Goal: Task Accomplishment & Management: Use online tool/utility

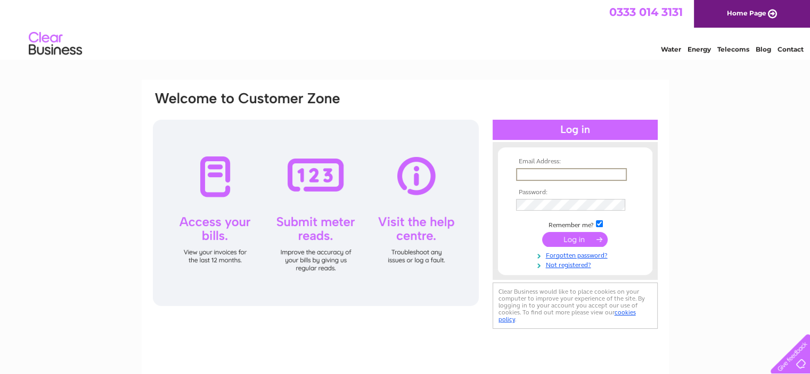
click at [546, 173] on input "text" at bounding box center [571, 174] width 111 height 13
type input "info@platinum.co.uk"
click at [542, 232] on input "submit" at bounding box center [574, 239] width 65 height 15
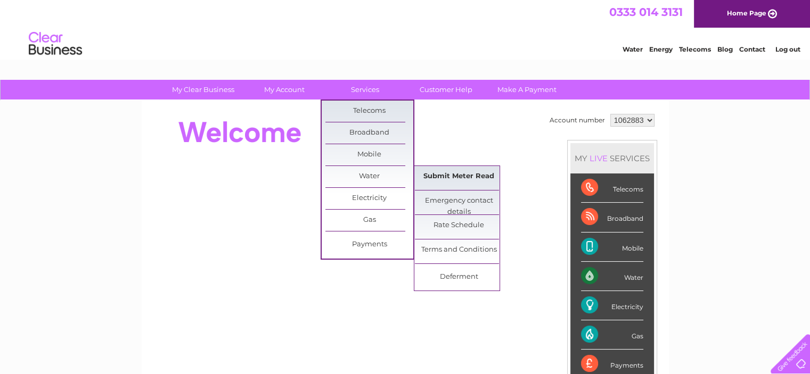
click at [450, 174] on link "Submit Meter Read" at bounding box center [459, 176] width 88 height 21
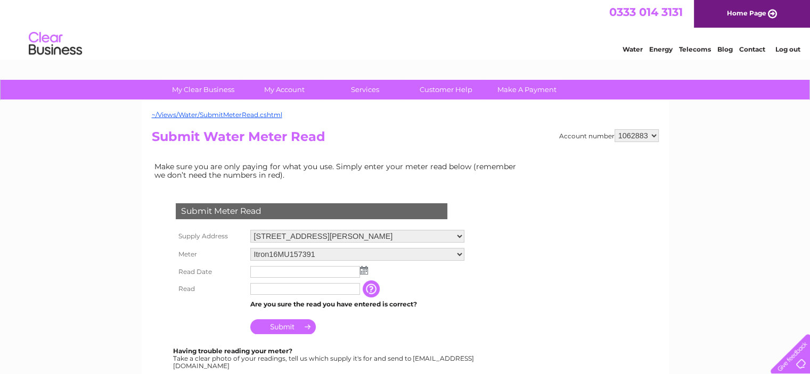
click at [362, 270] on img at bounding box center [364, 270] width 8 height 9
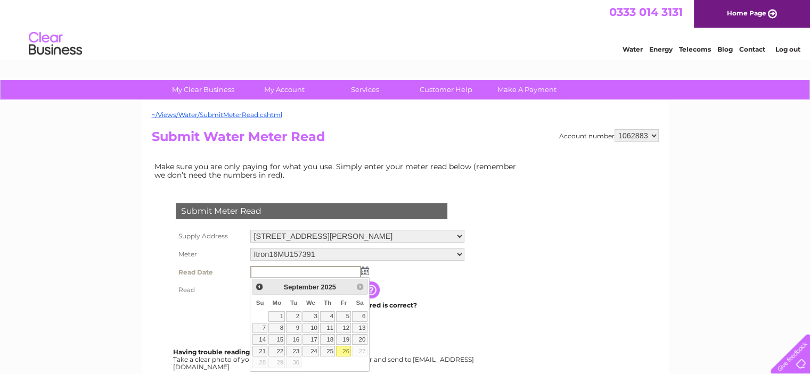
click at [343, 351] on link "26" at bounding box center [343, 351] width 15 height 11
type input "2025/09/26"
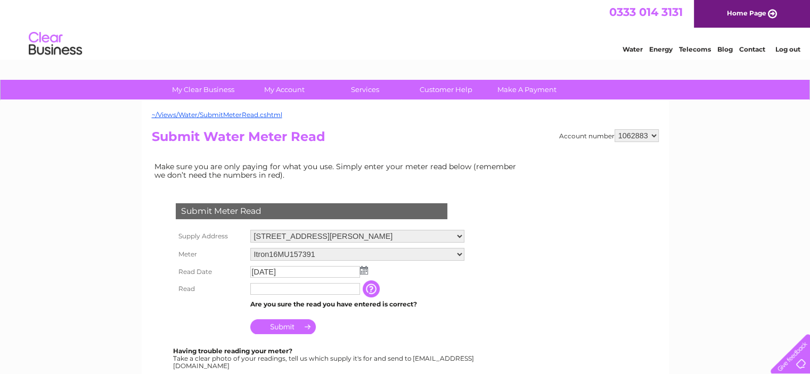
click at [297, 293] on input "text" at bounding box center [305, 289] width 110 height 12
type input "00035"
click at [275, 324] on input "Submit" at bounding box center [282, 328] width 65 height 15
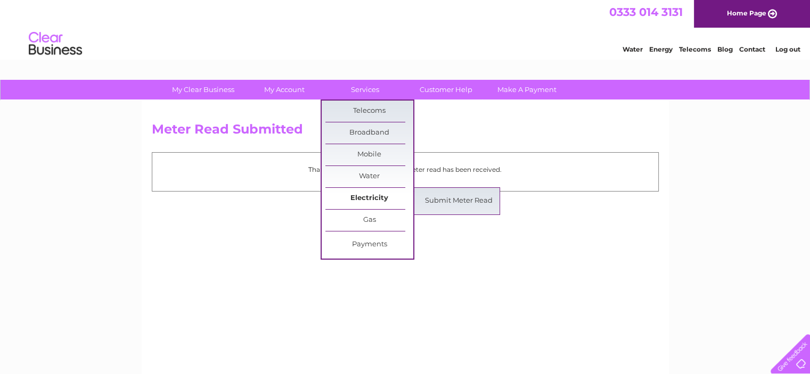
click at [374, 194] on link "Electricity" at bounding box center [369, 198] width 88 height 21
click at [441, 194] on link "Submit Meter Read" at bounding box center [459, 201] width 88 height 21
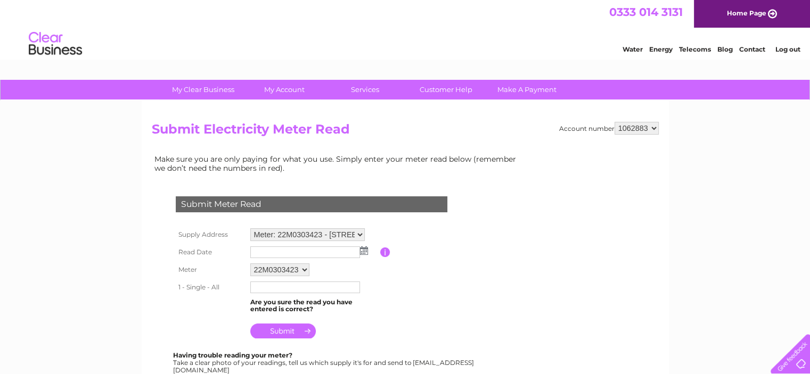
click at [264, 250] on input "text" at bounding box center [305, 253] width 110 height 12
click at [362, 247] on img at bounding box center [365, 251] width 8 height 9
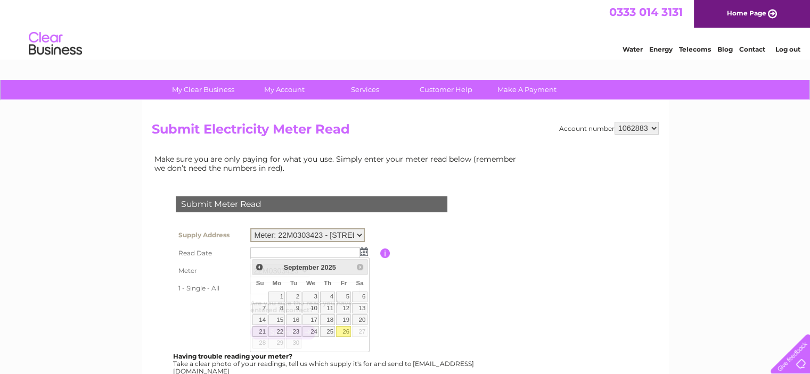
click at [362, 231] on select "Meter: 22M0303423 - Unit 3, Apollo Park, Armstrong Way, Yate, Bristol, BS37 5AH" at bounding box center [307, 235] width 114 height 14
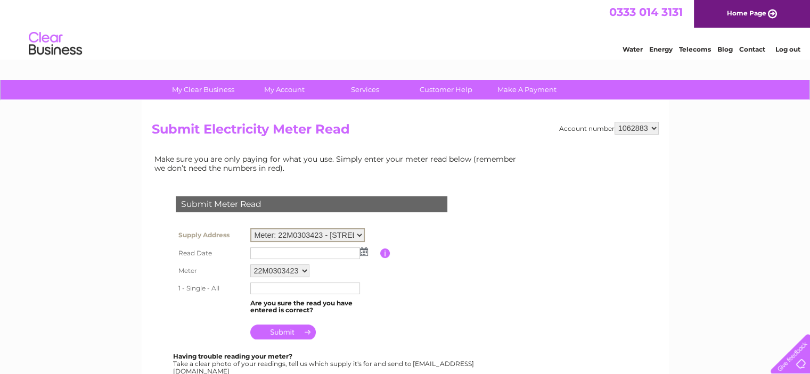
click at [250, 228] on select "Meter: 22M0303423 - Unit 3, Apollo Park, Armstrong Way, Yate, Bristol, BS37 5AH" at bounding box center [307, 235] width 114 height 14
click at [362, 251] on img at bounding box center [364, 252] width 8 height 9
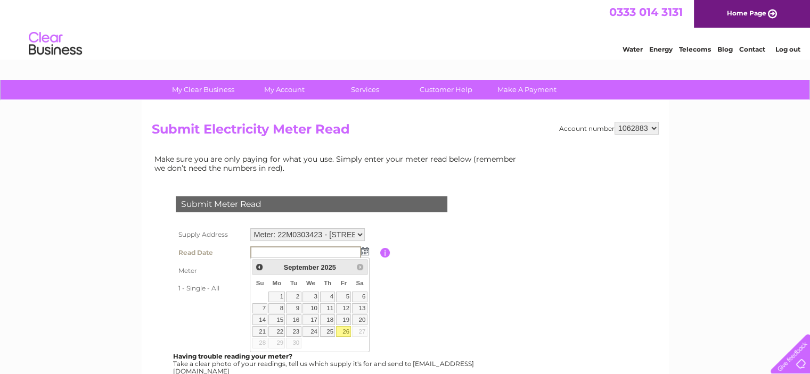
click at [347, 333] on link "26" at bounding box center [343, 331] width 15 height 11
type input "2025/09/26"
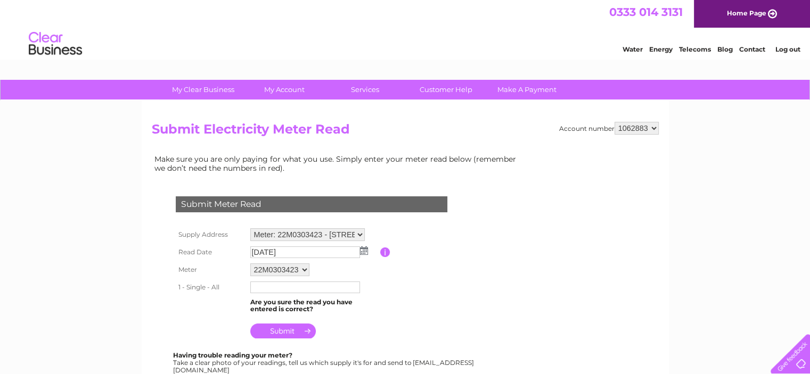
click at [284, 286] on input "text" at bounding box center [305, 288] width 110 height 12
click at [252, 288] on input "04962" at bounding box center [305, 288] width 111 height 13
type input "004962"
click at [290, 329] on input "submit" at bounding box center [282, 332] width 65 height 15
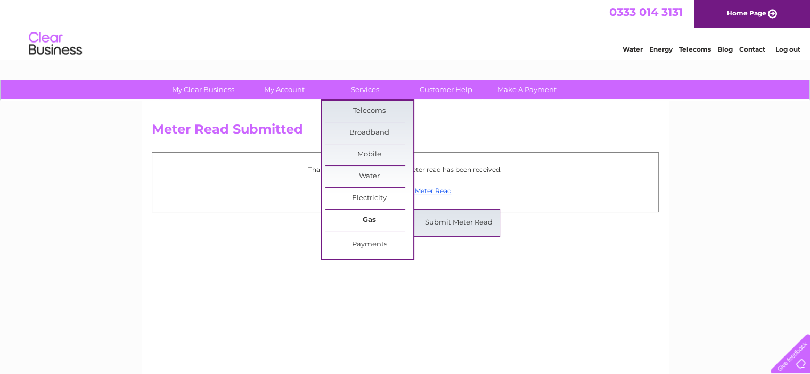
click at [376, 219] on link "Gas" at bounding box center [369, 220] width 88 height 21
click at [446, 219] on link "Submit Meter Read" at bounding box center [459, 222] width 88 height 21
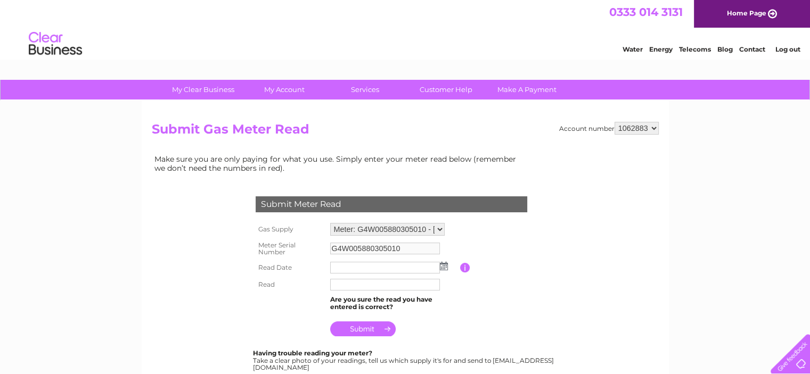
click at [443, 267] on img at bounding box center [444, 266] width 8 height 9
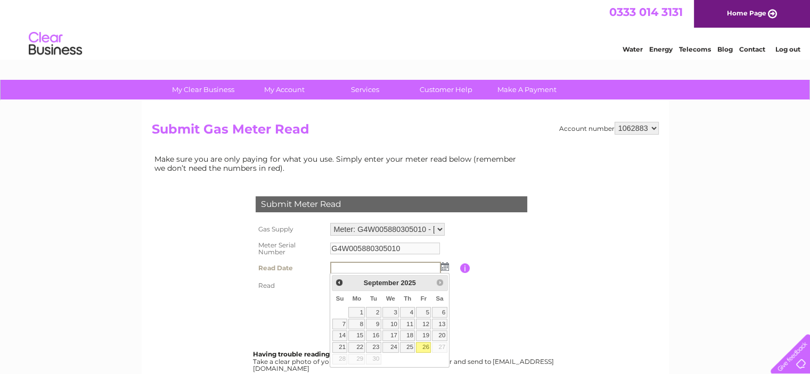
click at [423, 345] on link "26" at bounding box center [423, 347] width 15 height 11
type input "2025/09/26"
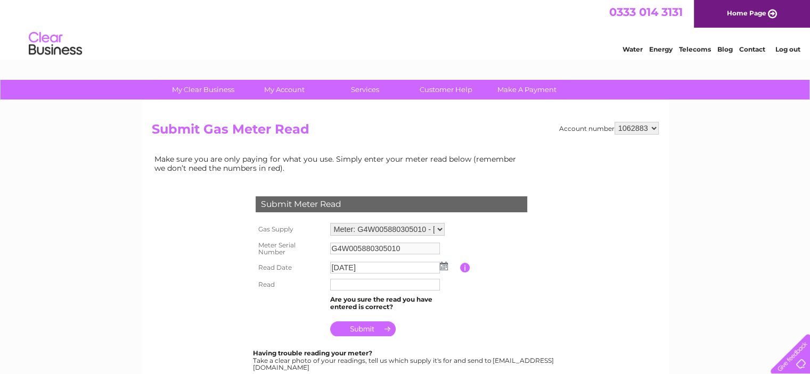
click at [368, 280] on input "text" at bounding box center [385, 285] width 110 height 12
type input "21295"
click at [372, 331] on input "submit" at bounding box center [362, 330] width 65 height 15
